Goal: Navigation & Orientation: Go to known website

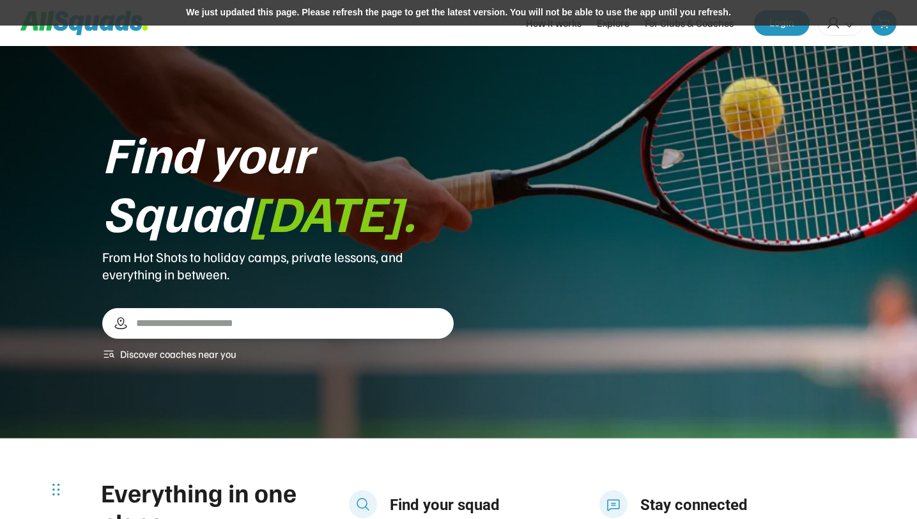
scroll to position [3119, 0]
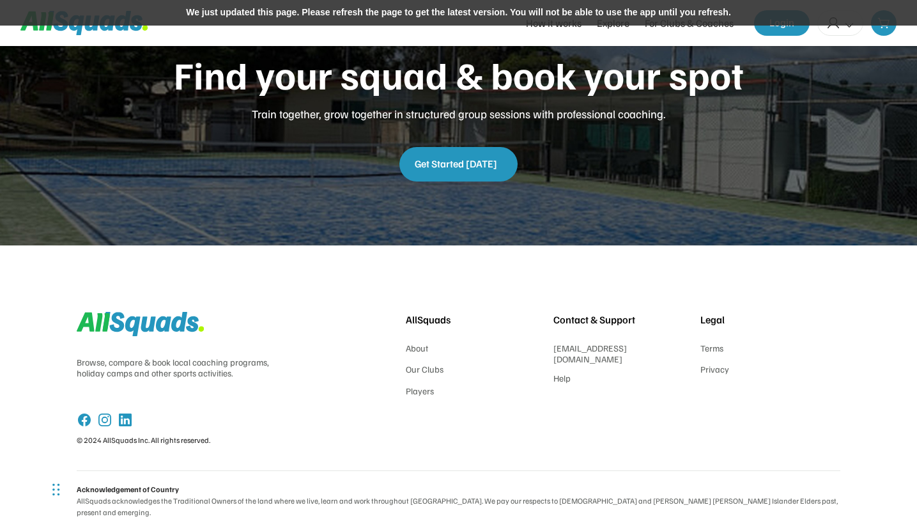
click at [463, 16] on div "We just updated this page. Please refresh the page to get the latest version. Y…" at bounding box center [458, 13] width 917 height 26
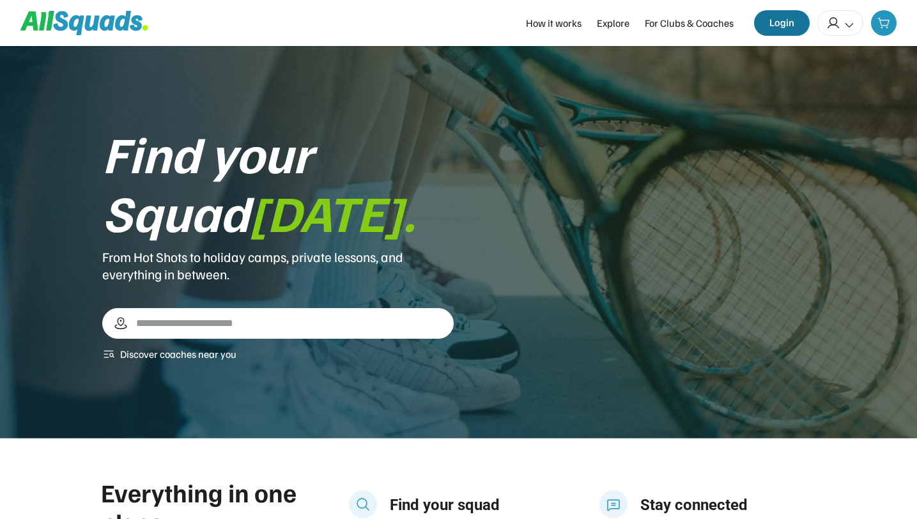
click at [782, 17] on button "Login" at bounding box center [782, 23] width 56 height 26
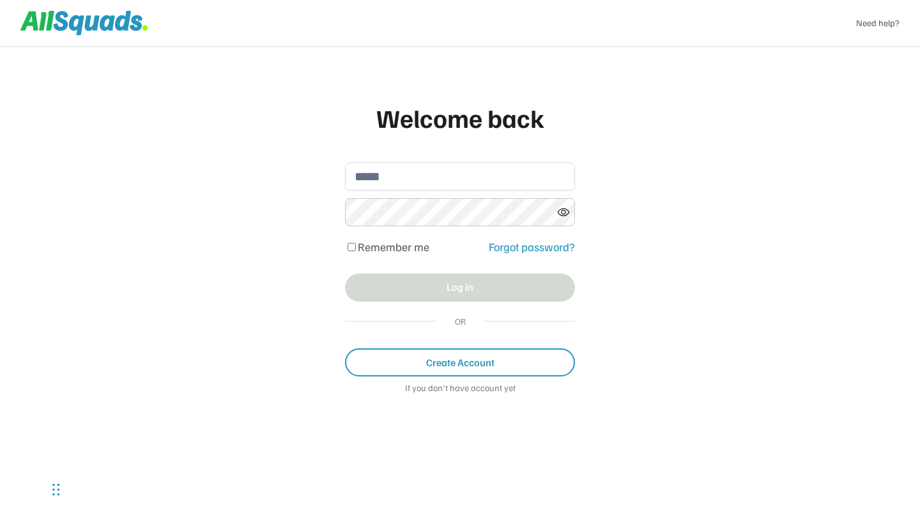
click at [796, 111] on div "Welcome back Remember me Forgot password? Log in OR Create Account If you don't…" at bounding box center [460, 259] width 920 height 519
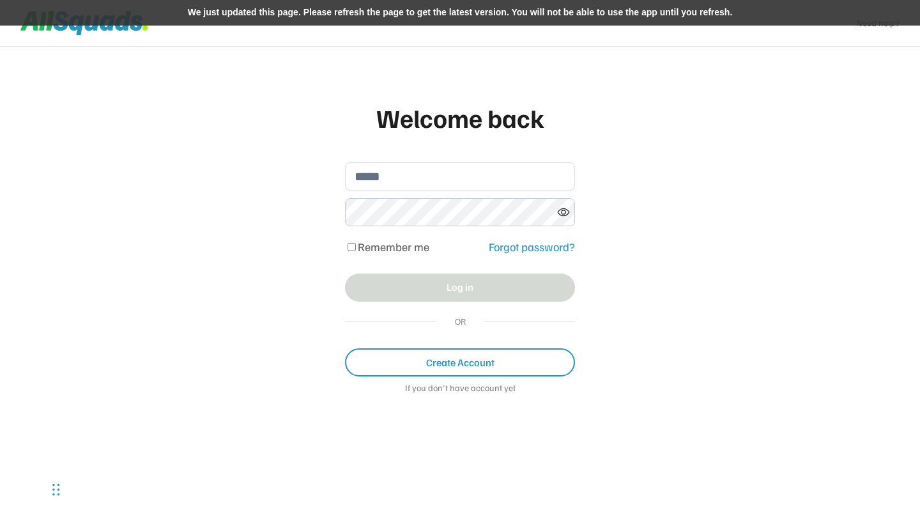
click at [375, 16] on div "We just updated this page. Please refresh the page to get the latest version. Y…" at bounding box center [460, 13] width 920 height 26
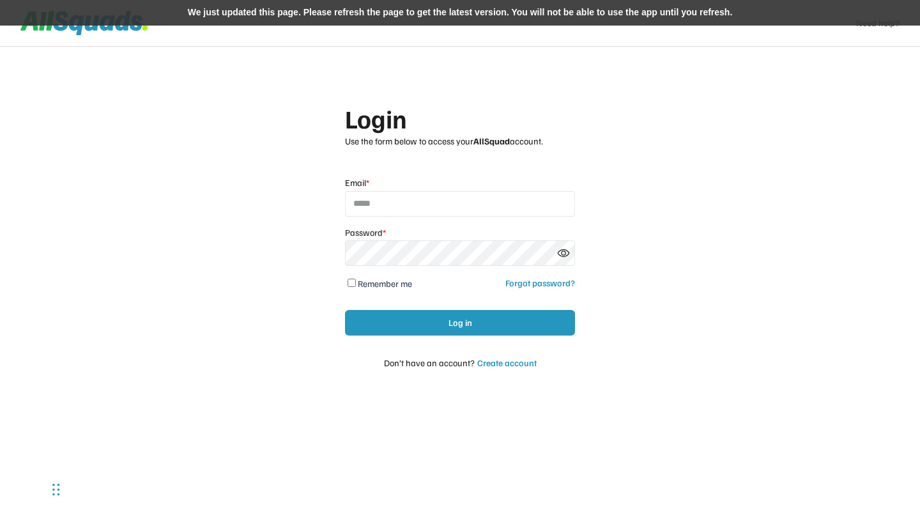
click at [347, 4] on div "We just updated this page. Please refresh the page to get the latest version. Y…" at bounding box center [460, 13] width 920 height 26
